Goal: Find specific page/section: Find specific page/section

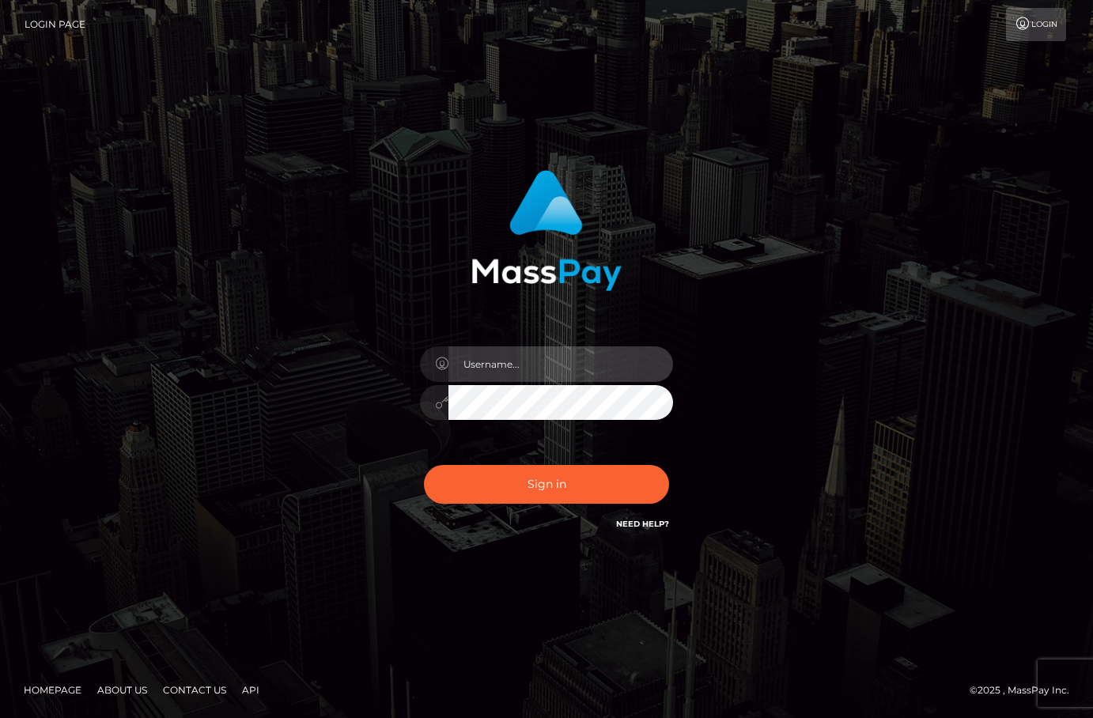
click at [570, 365] on input "text" at bounding box center [560, 364] width 225 height 36
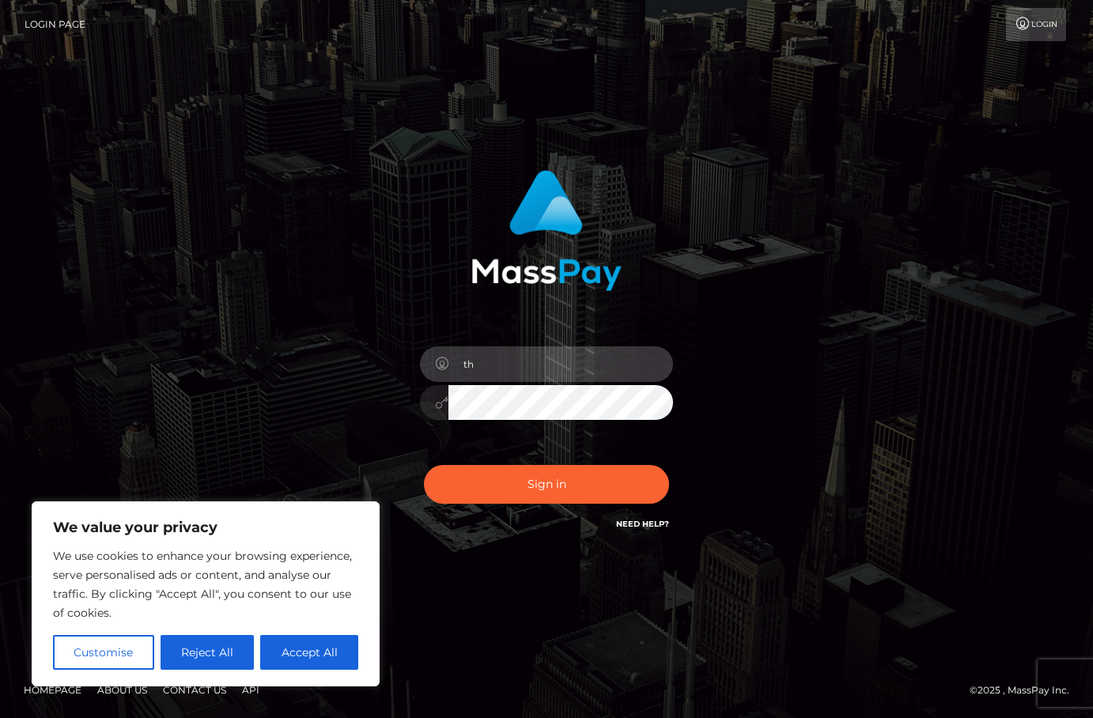
type input "t"
type input "duquesne.rahm"
click at [424, 465] on button "Sign in" at bounding box center [546, 484] width 245 height 39
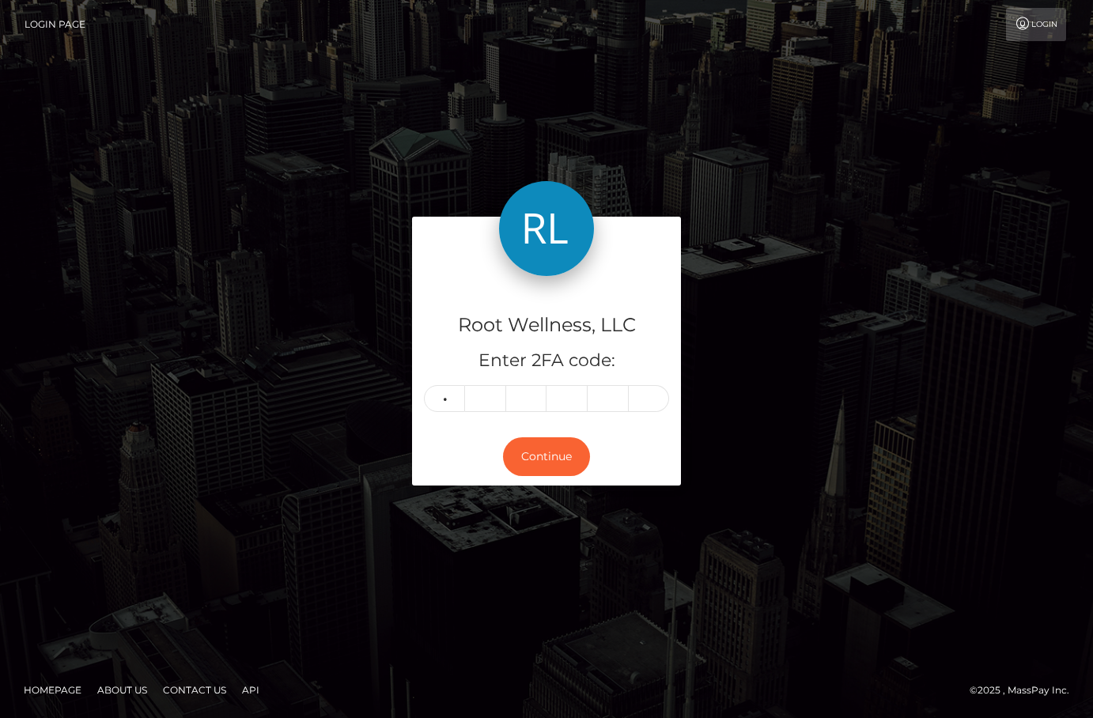
type input "5"
type input "6"
type input "5"
type input "2"
type input "4"
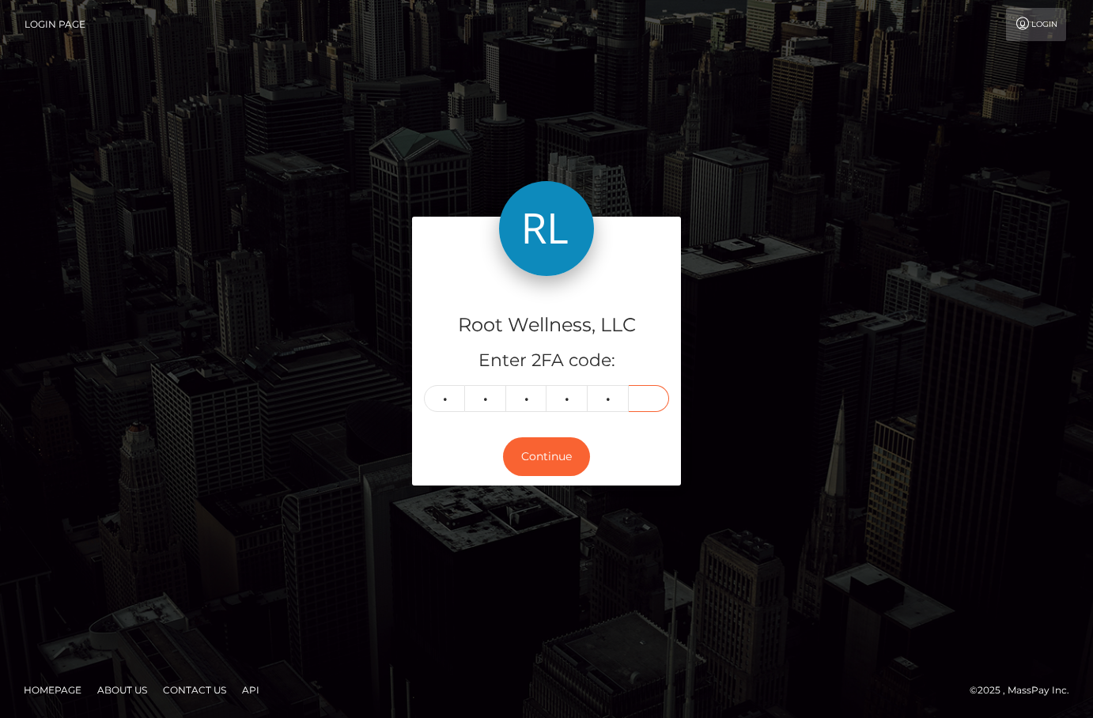
type input "7"
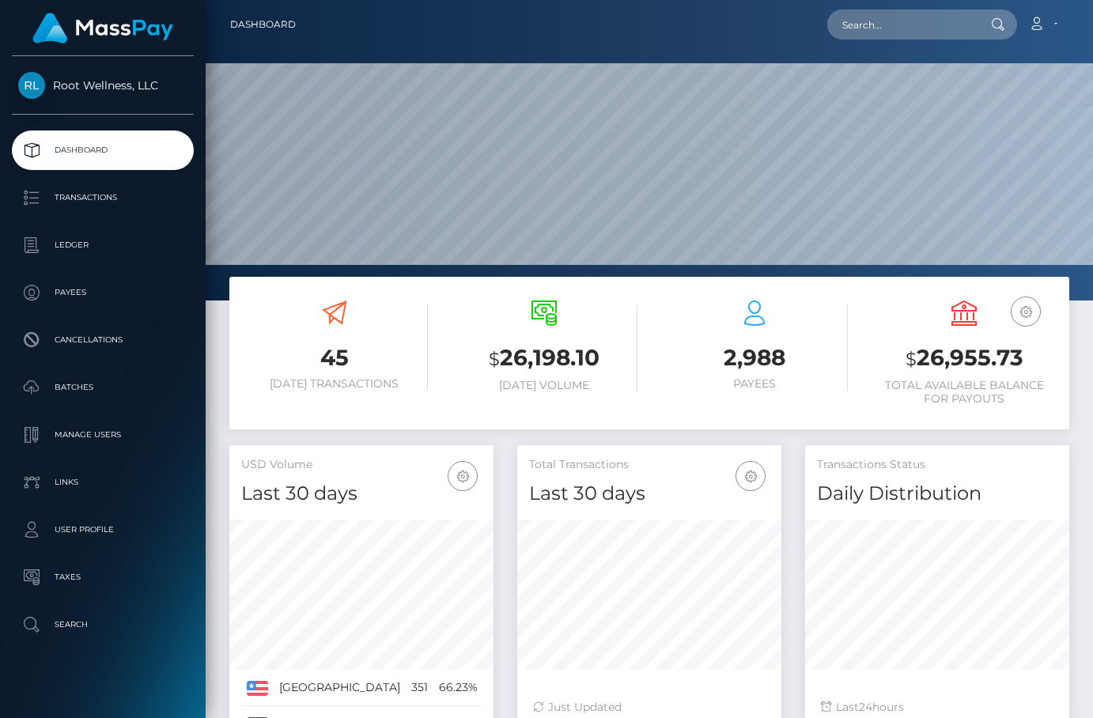
scroll to position [280, 264]
click at [899, 32] on input "text" at bounding box center [901, 24] width 149 height 30
type input "Tom Jikomes"
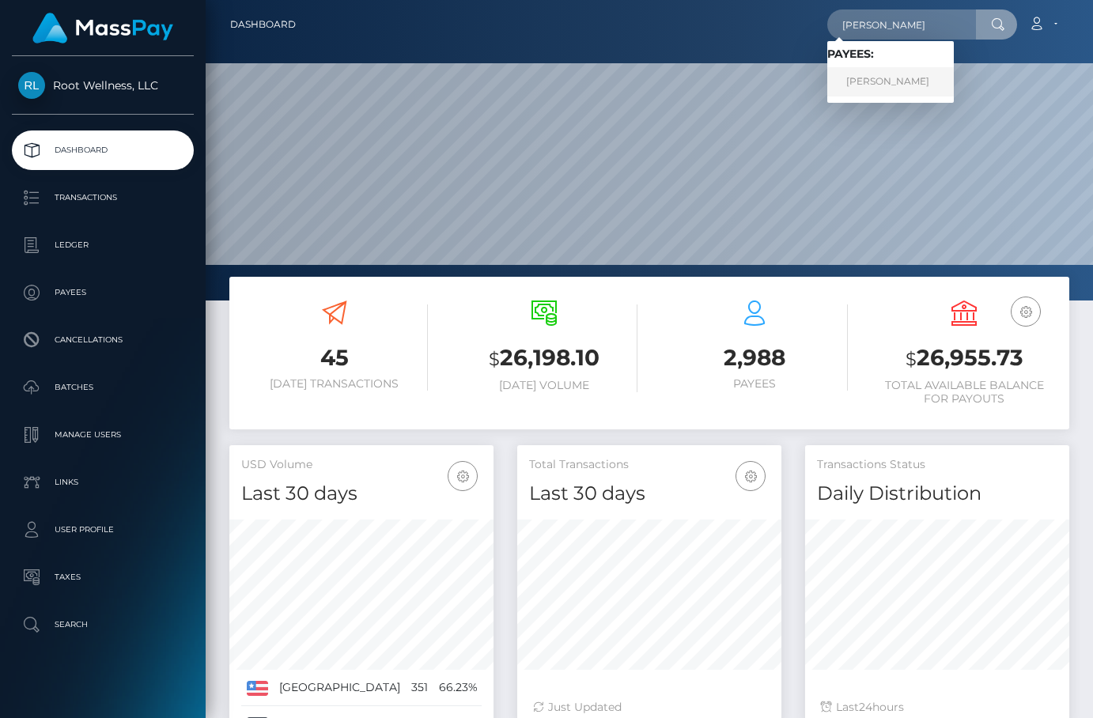
click at [892, 75] on link "Tom Jikomes" at bounding box center [890, 81] width 126 height 29
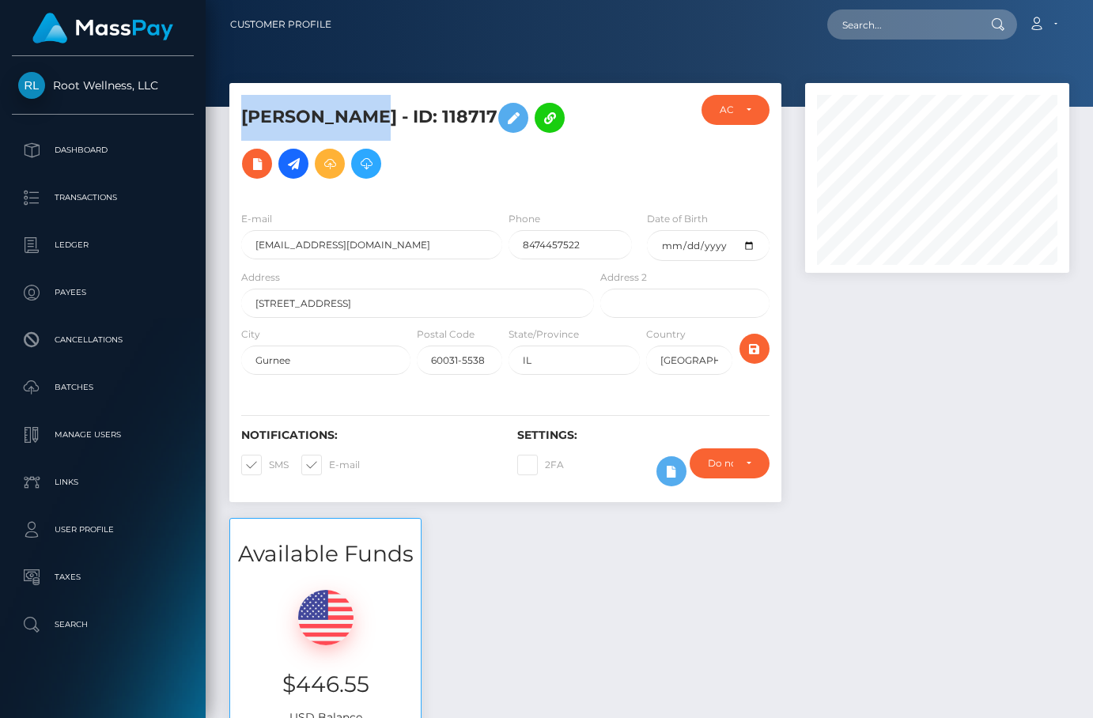
drag, startPoint x: 357, startPoint y: 117, endPoint x: 244, endPoint y: 108, distance: 112.7
click at [244, 108] on h5 "Tom Jikomes - ID: 118717" at bounding box center [413, 141] width 344 height 92
copy h5 "Tom Jikomes"
